Goal: Task Accomplishment & Management: Manage account settings

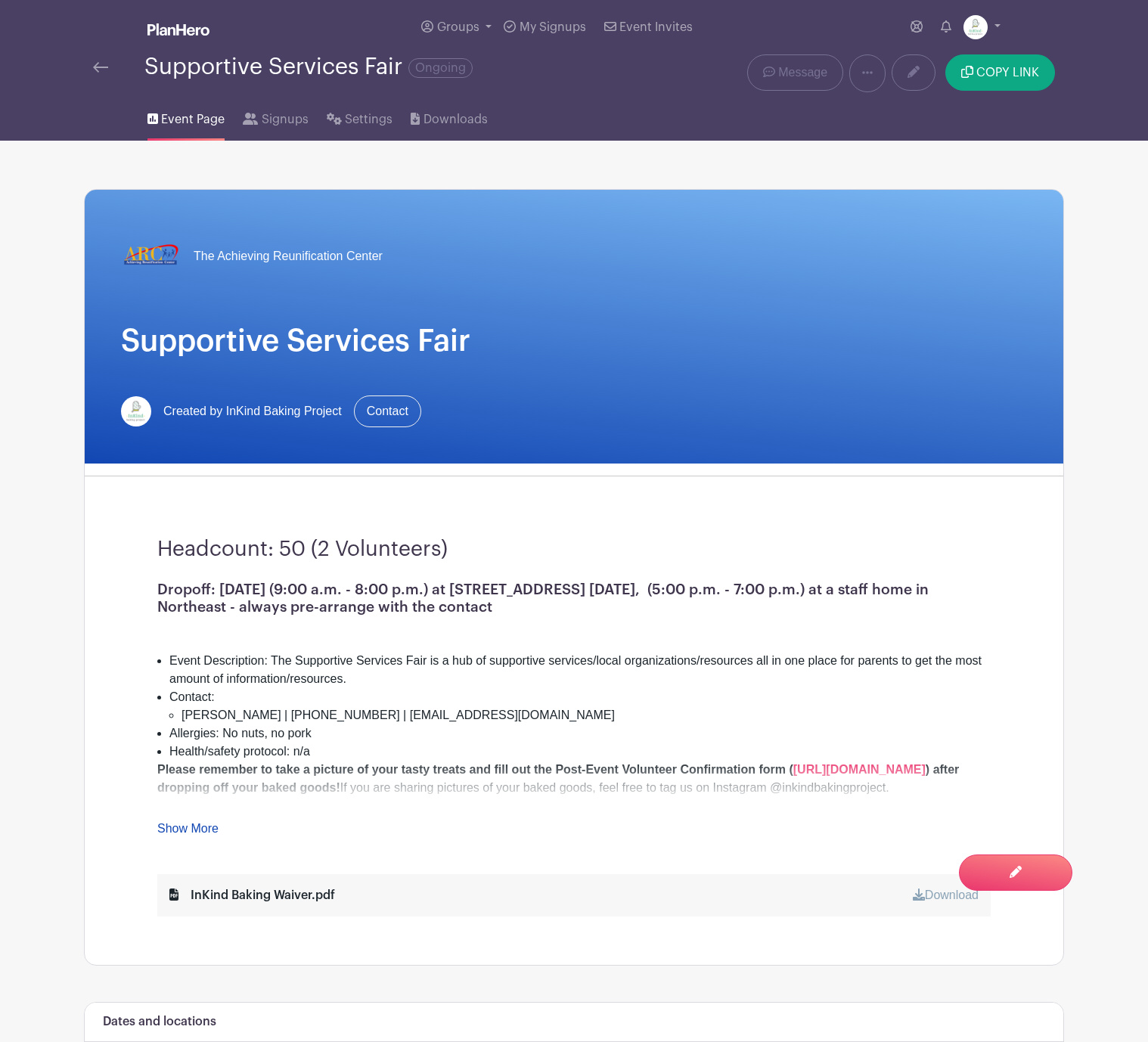
scroll to position [5, 0]
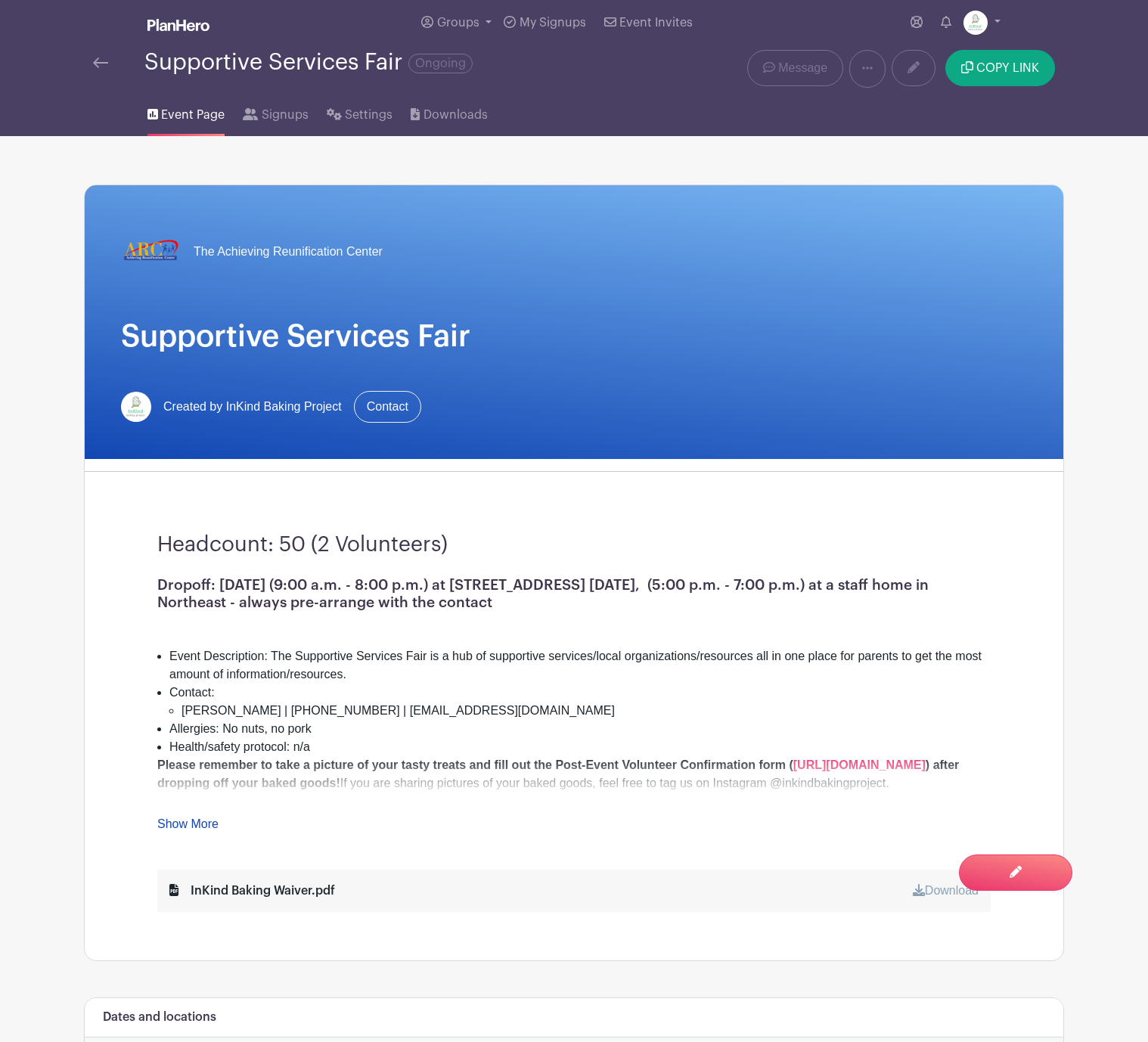
click at [109, 60] on div at bounding box center [118, 63] width 52 height 19
click at [105, 64] on img at bounding box center [100, 63] width 15 height 11
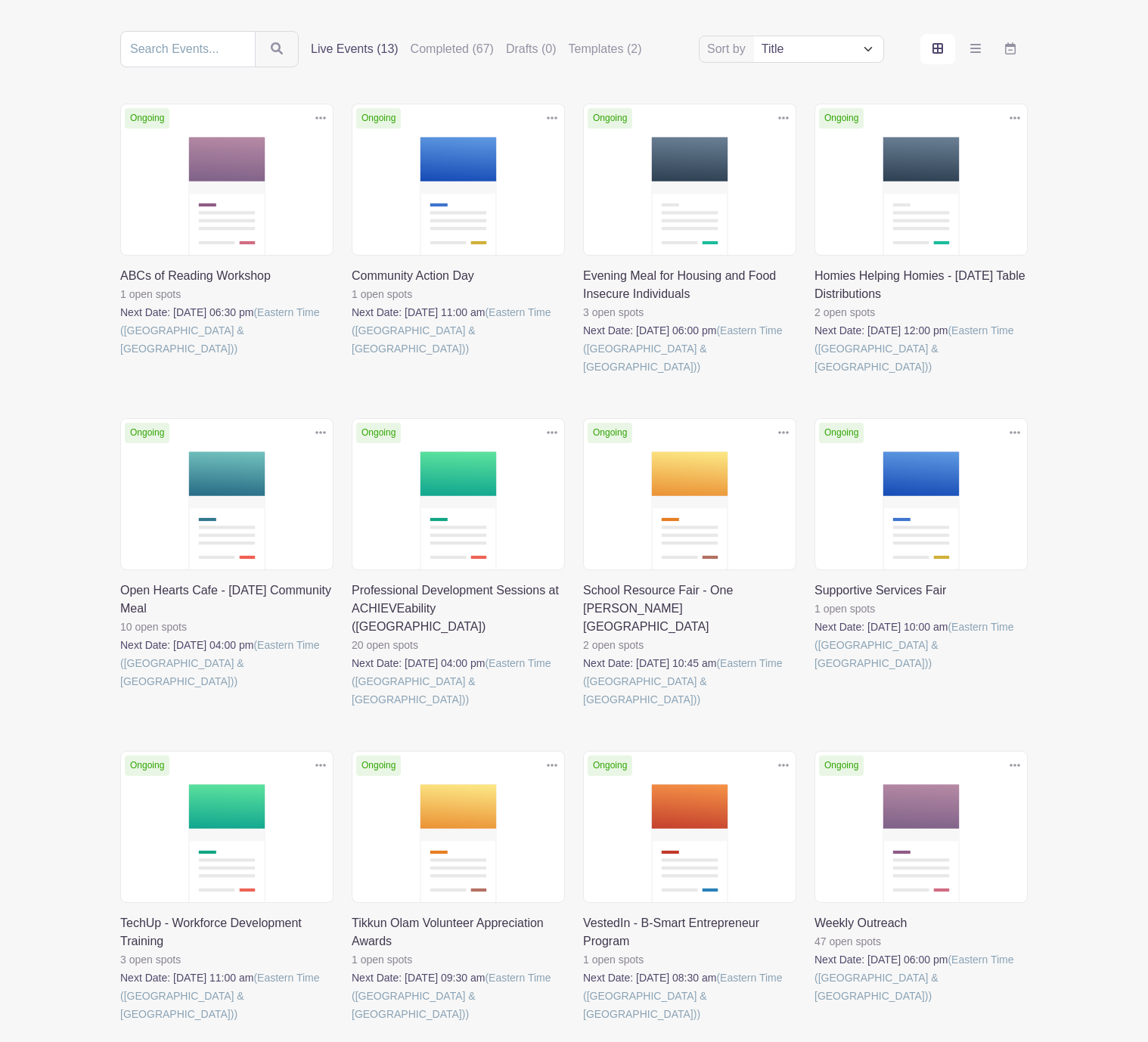
scroll to position [422, 0]
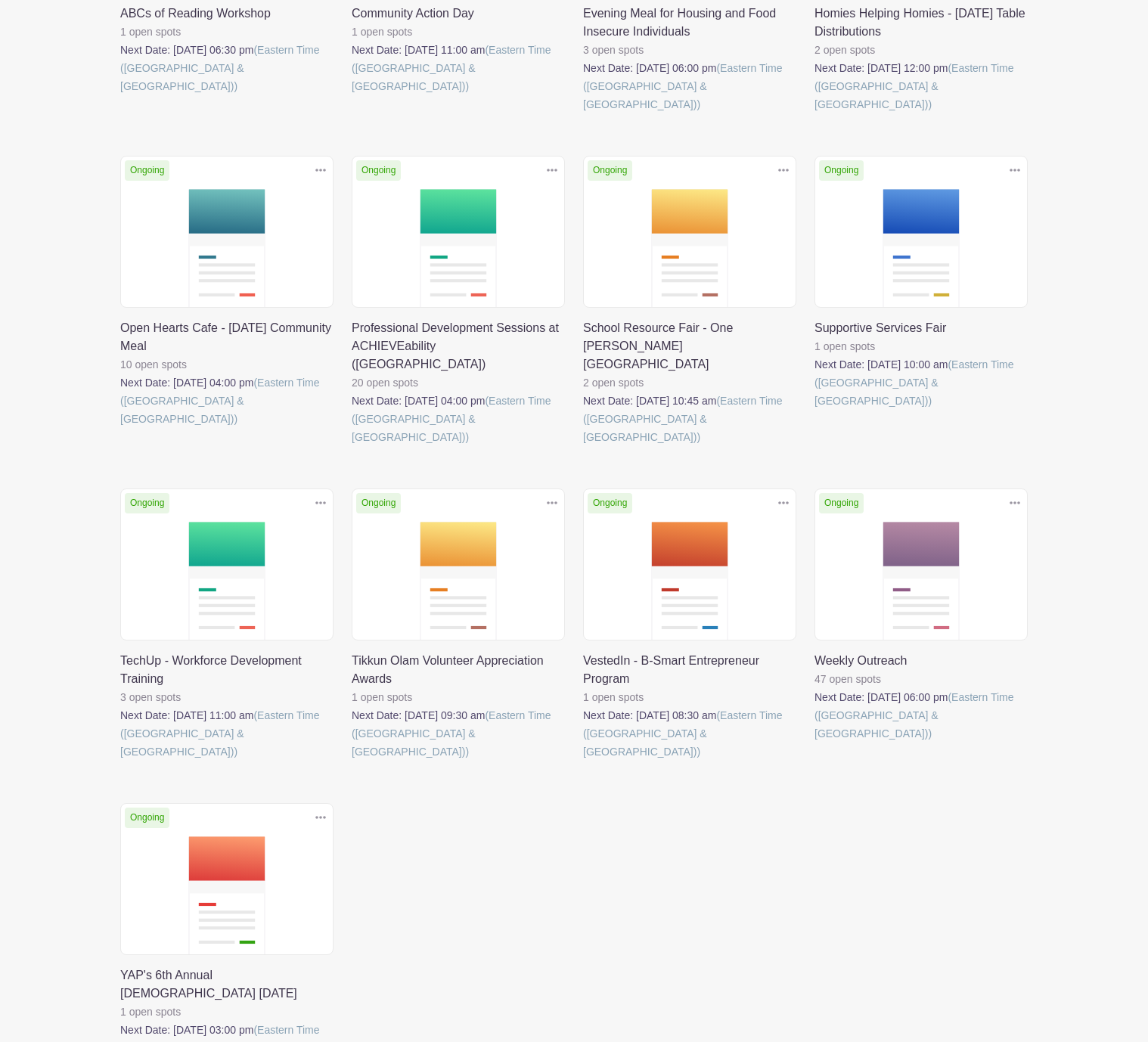
click at [583, 760] on link at bounding box center [583, 760] width 0 height 0
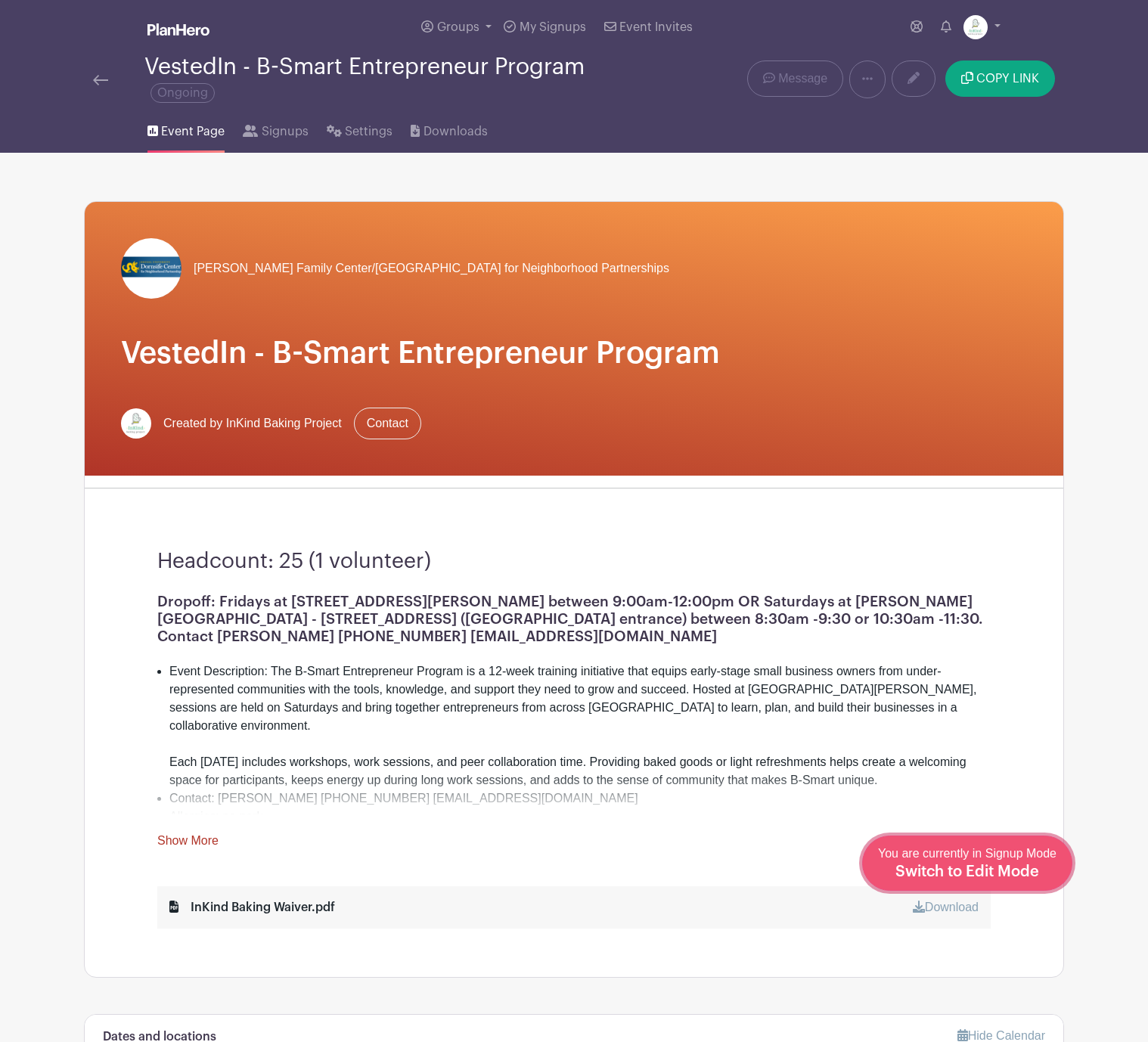
click at [994, 862] on div "You are currently in Signup Mode Switch to Edit Mode" at bounding box center [967, 863] width 179 height 37
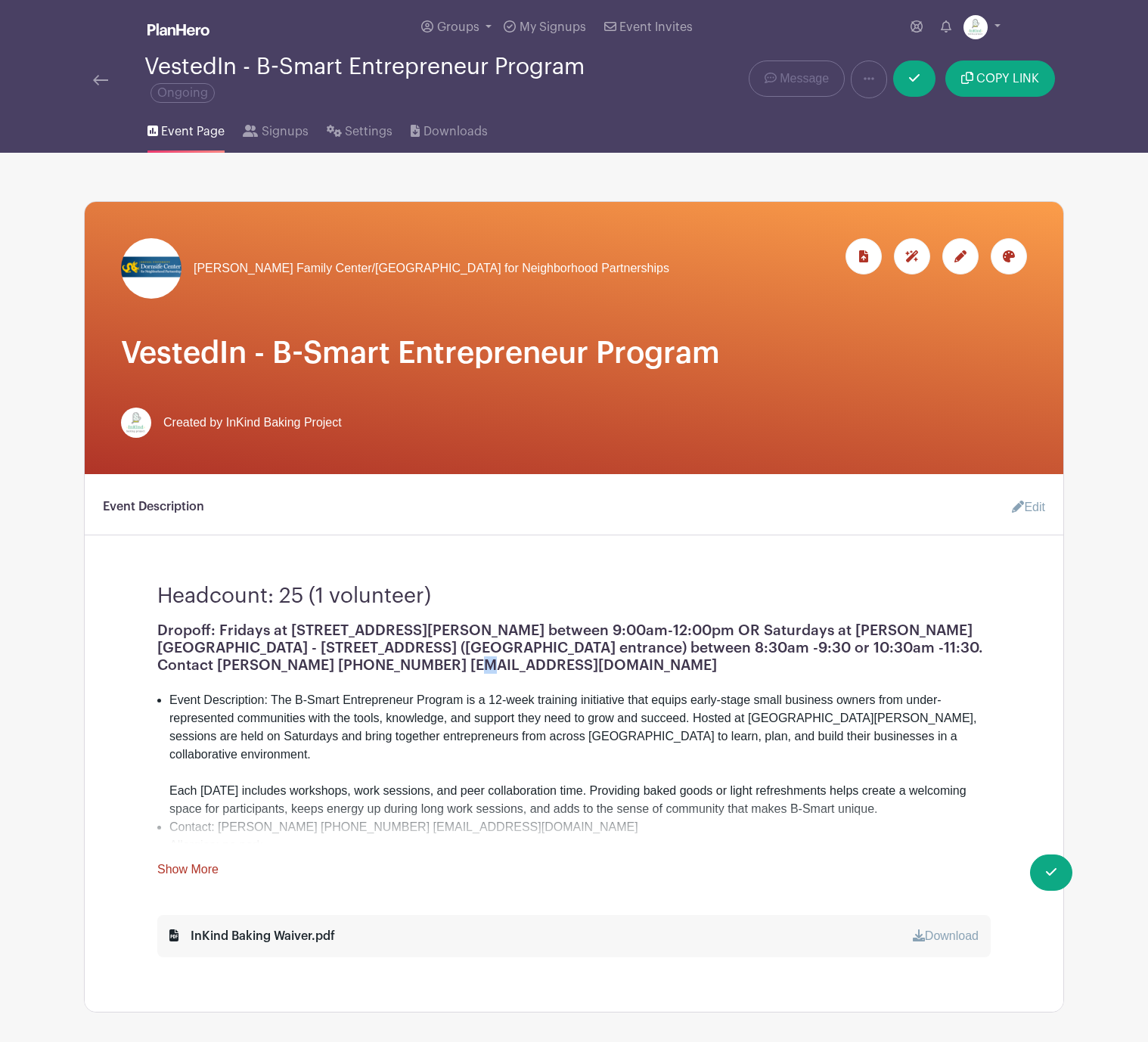
drag, startPoint x: 307, startPoint y: 664, endPoint x: 298, endPoint y: 660, distance: 9.8
click at [298, 660] on h1 "Dropoff: Fridays at [STREET_ADDRESS][PERSON_NAME] between 9:00am-12:00pm OR Sat…" at bounding box center [574, 647] width 833 height 52
click at [1019, 508] on icon at bounding box center [1018, 506] width 12 height 12
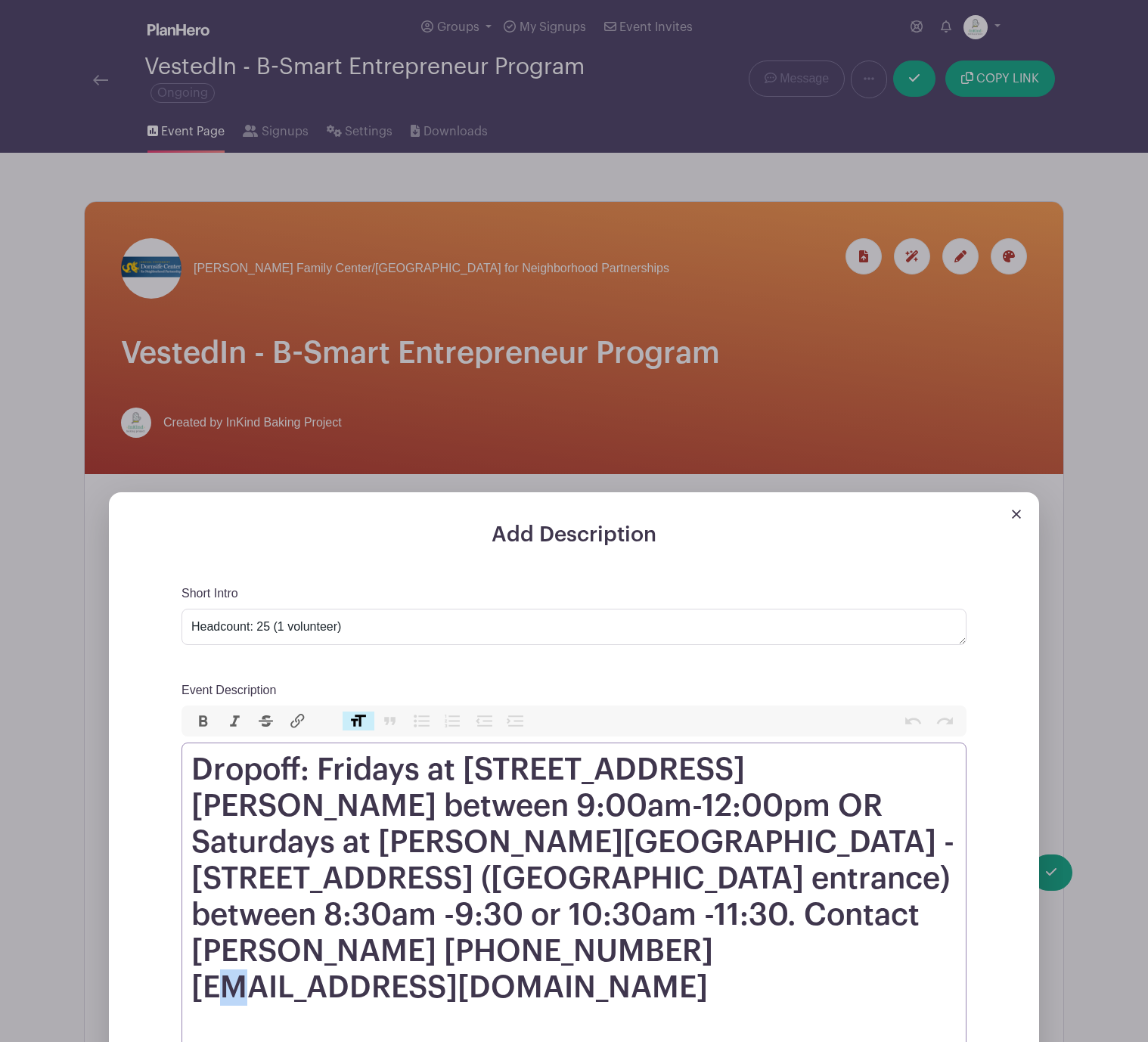
drag, startPoint x: 237, startPoint y: 946, endPoint x: 228, endPoint y: 945, distance: 9.1
click at [228, 945] on h1 "Dropoff: Fridays at [STREET_ADDRESS][PERSON_NAME] between 9:00am-12:00pm OR Sat…" at bounding box center [574, 879] width 766 height 254
type trix-editor "<l1>Ipsumdo: Sitamet co 721 A. Elits Doe Temporincidi, UT 64216 laboree 6:56do-…"
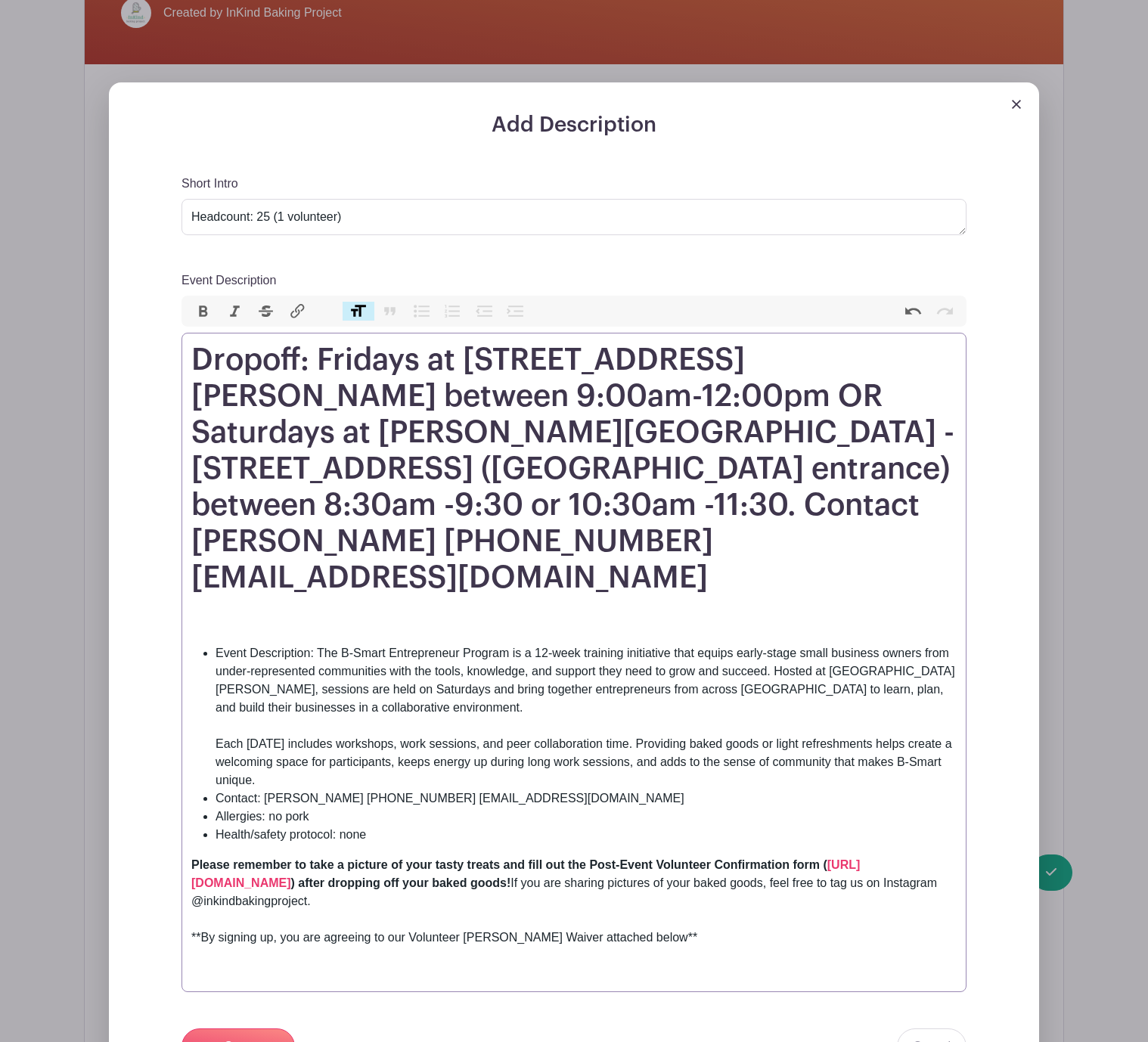
scroll to position [469, 0]
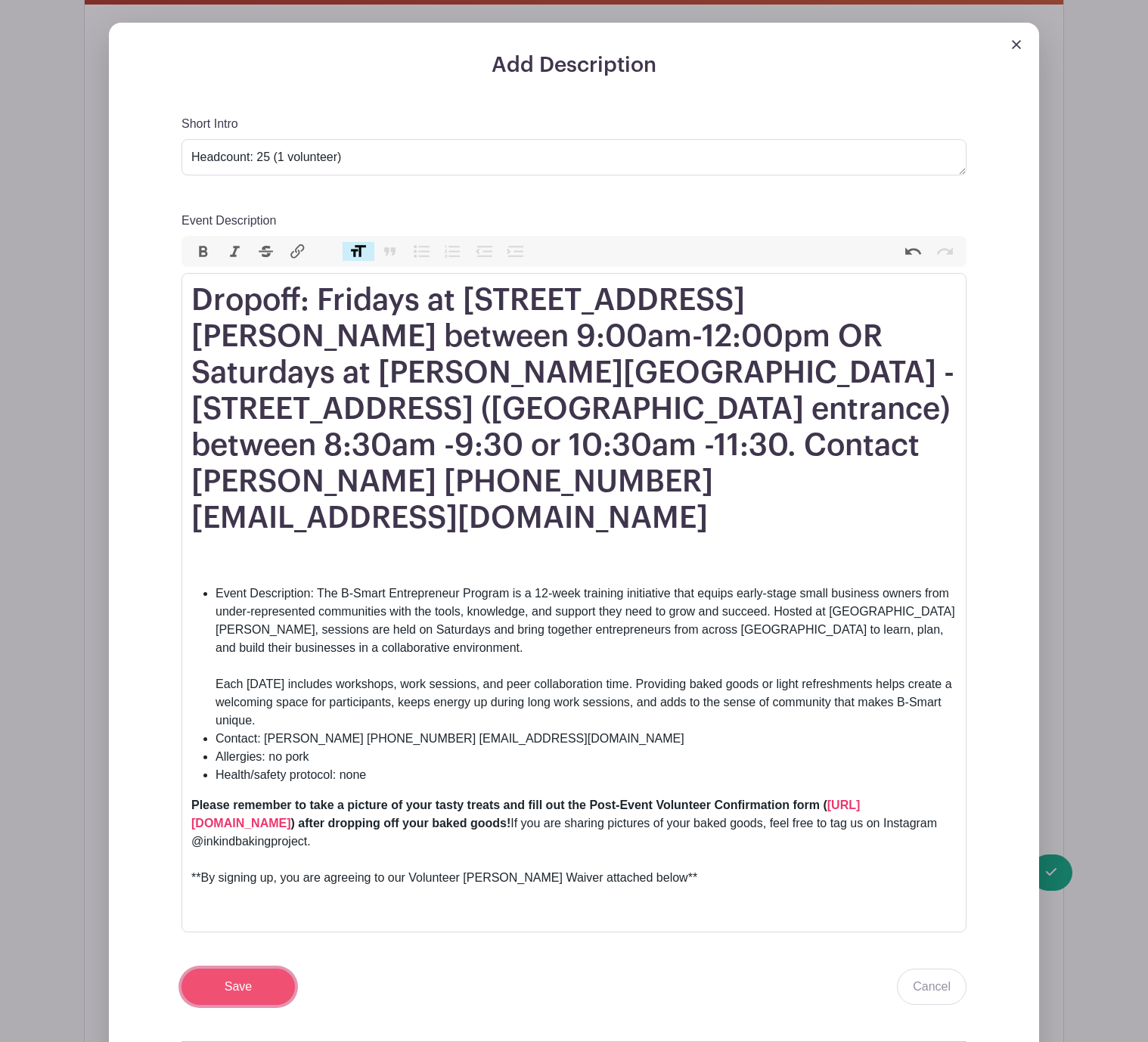
click at [233, 969] on input "Save" at bounding box center [239, 986] width 113 height 36
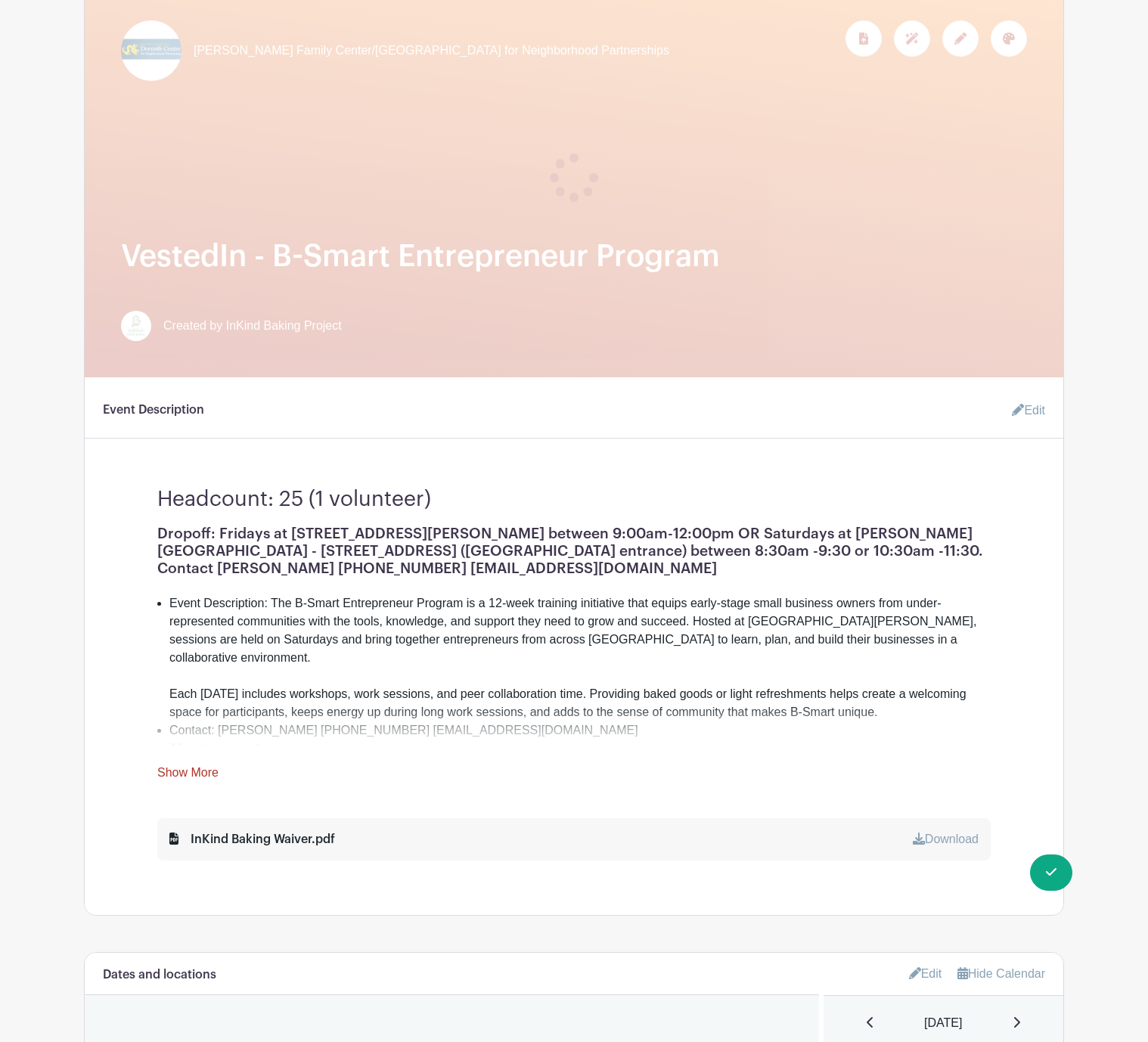
scroll to position [0, 0]
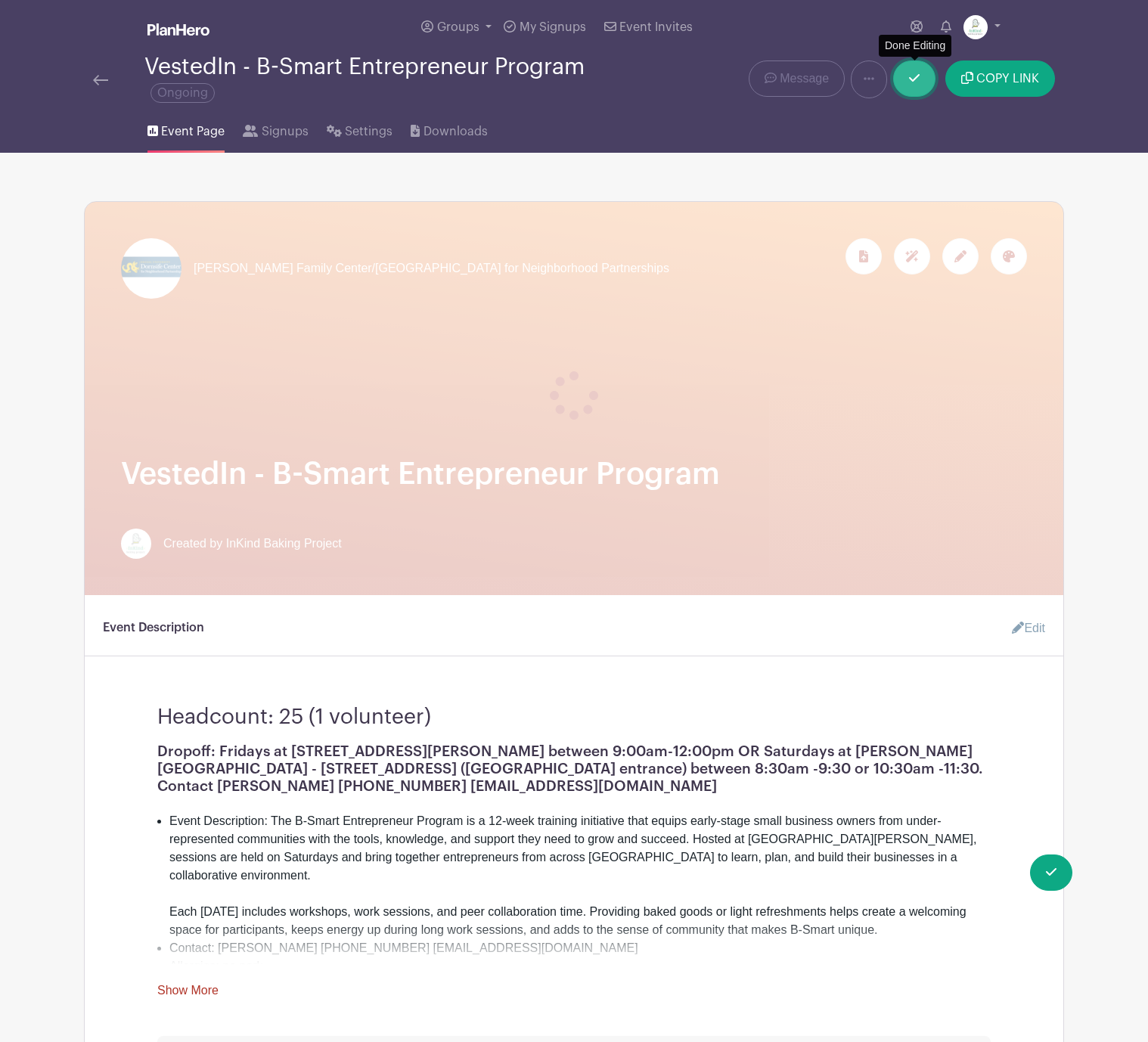
click at [907, 68] on link at bounding box center [913, 78] width 42 height 36
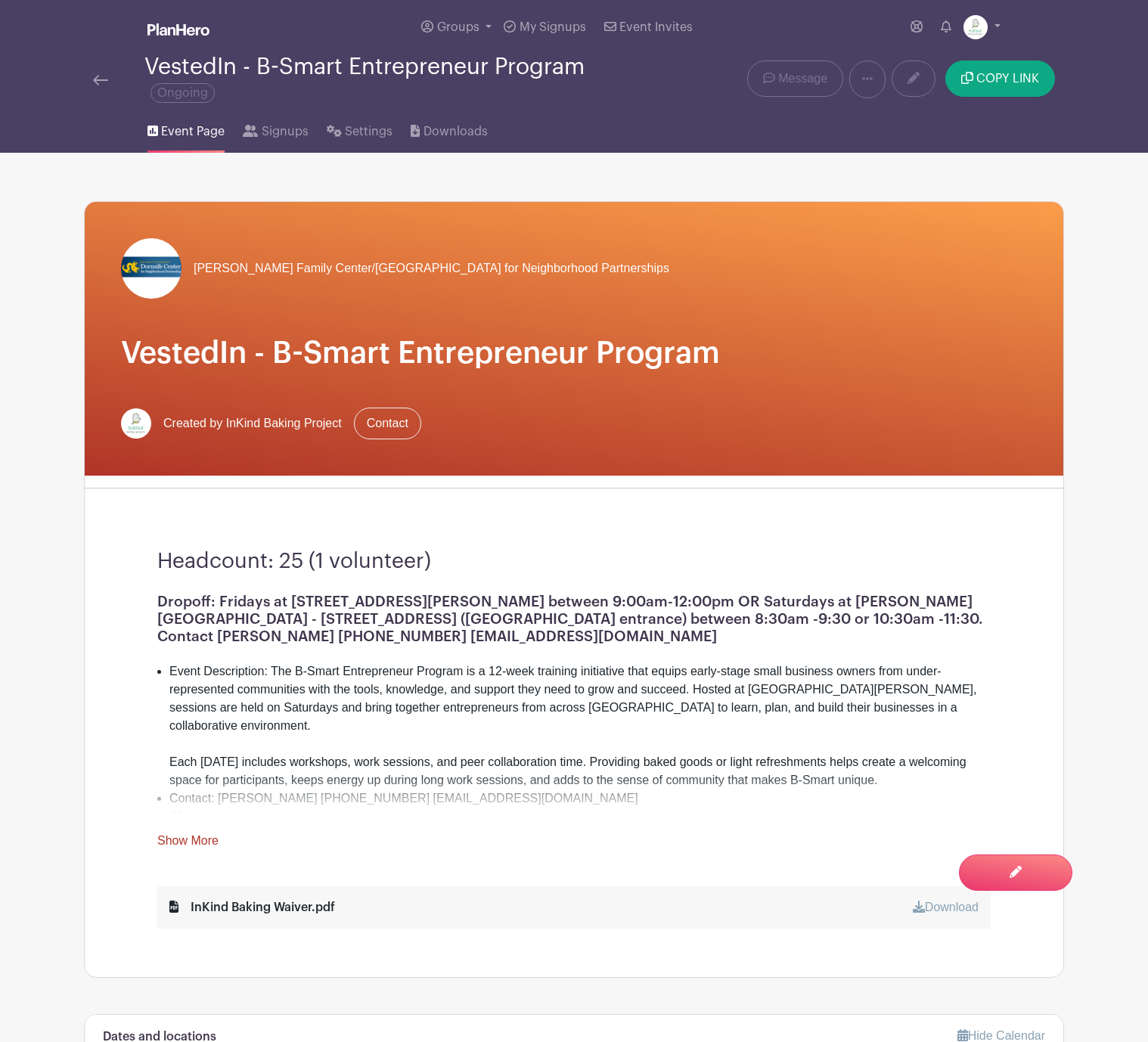
click at [105, 78] on img at bounding box center [100, 80] width 15 height 11
